Goal: Find specific fact: Find contact information

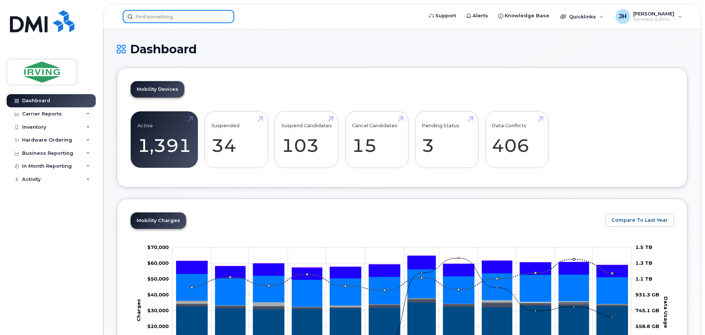
click at [191, 16] on input at bounding box center [179, 16] width 112 height 13
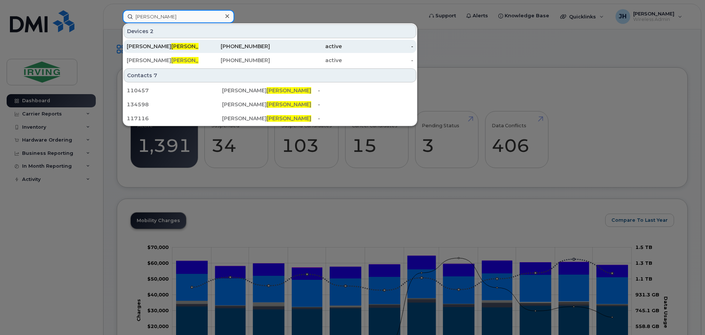
type input "verner"
click at [191, 43] on div "Natalia Verner" at bounding box center [163, 46] width 72 height 7
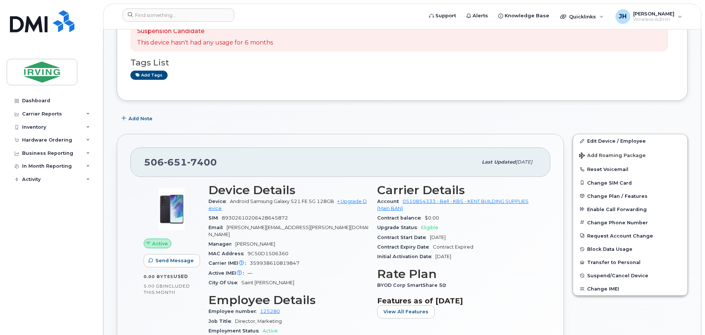
scroll to position [147, 0]
